Goal: Information Seeking & Learning: Learn about a topic

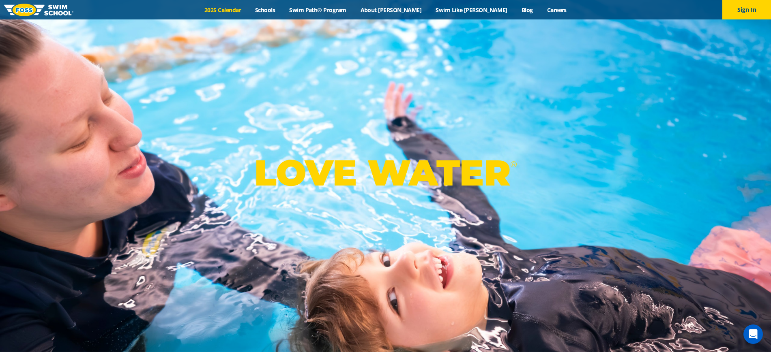
click at [248, 11] on link "2025 Calendar" at bounding box center [222, 10] width 51 height 8
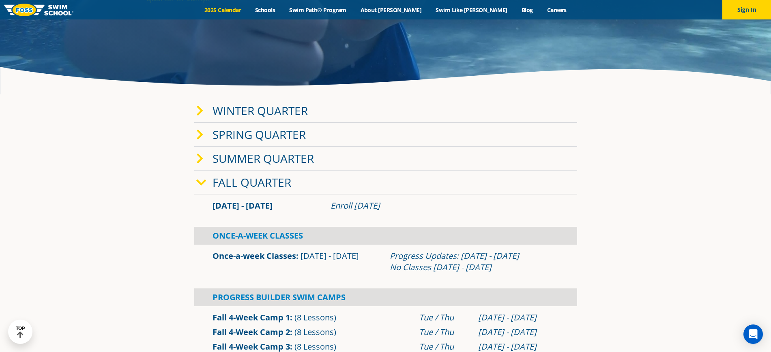
scroll to position [203, 0]
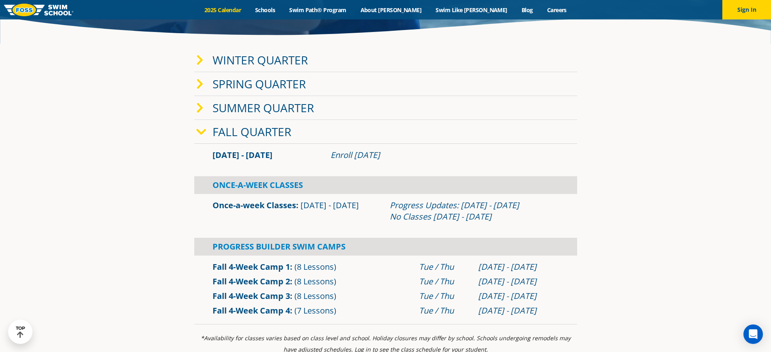
click at [204, 133] on icon at bounding box center [201, 132] width 10 height 11
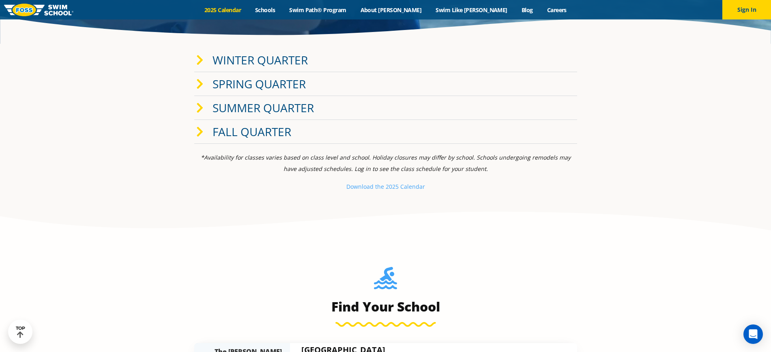
click at [203, 66] on div "Winter Quarter" at bounding box center [385, 60] width 383 height 24
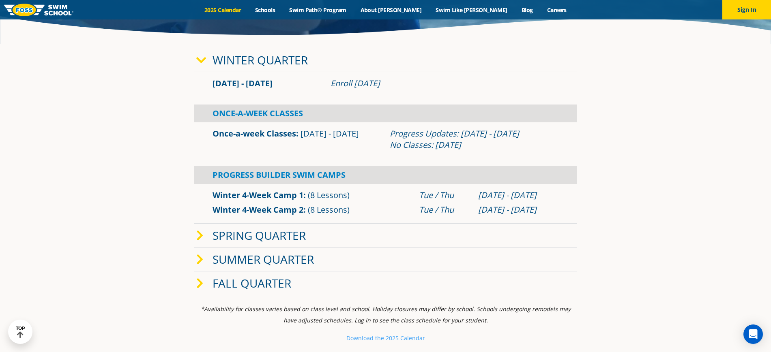
click at [203, 66] on div "Winter Quarter" at bounding box center [385, 60] width 383 height 24
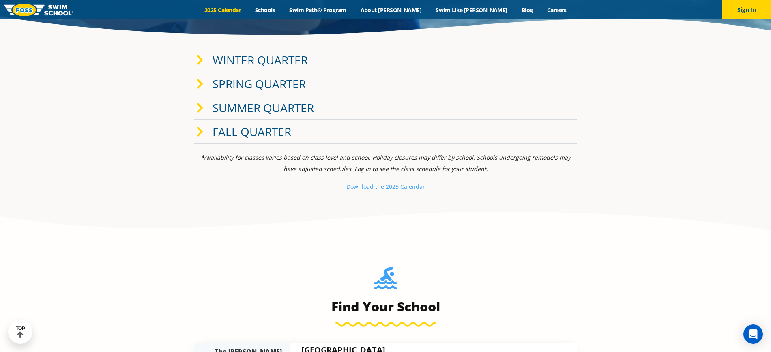
click at [206, 129] on span at bounding box center [204, 132] width 16 height 12
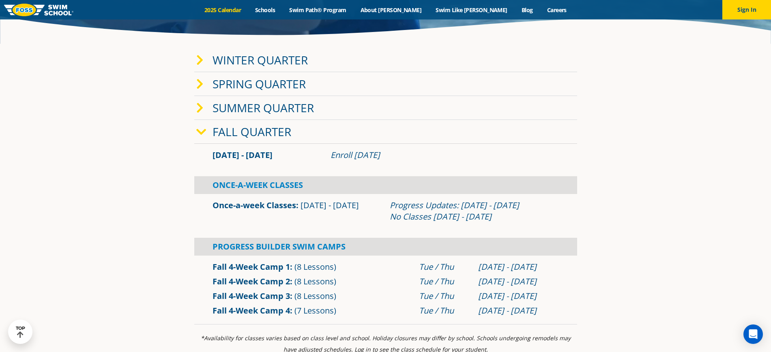
click at [198, 58] on icon at bounding box center [199, 60] width 7 height 11
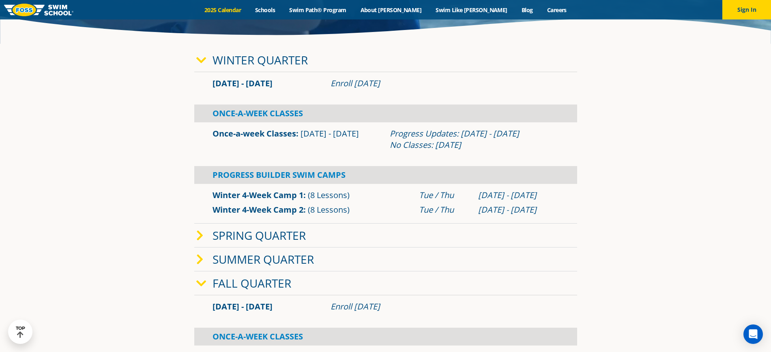
click at [197, 59] on icon at bounding box center [201, 60] width 10 height 11
